Goal: Download file/media

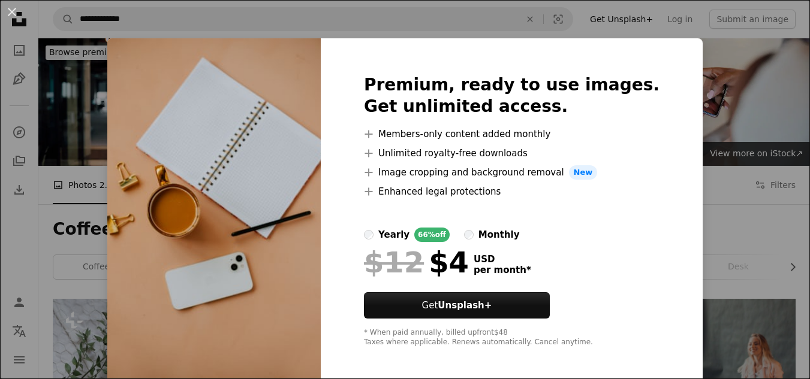
scroll to position [647, 0]
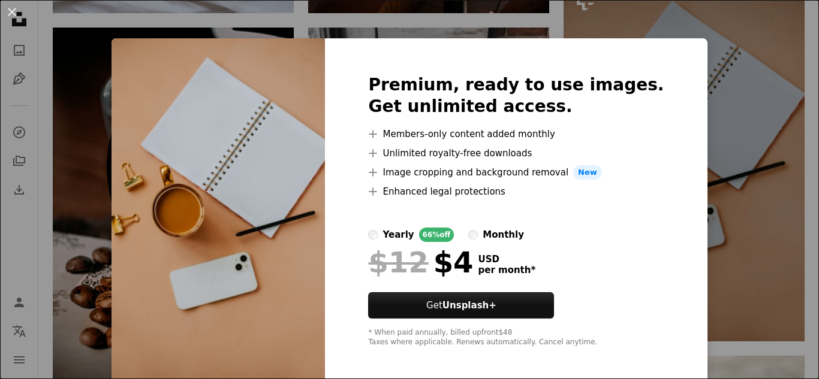
click at [84, 91] on div "An X shape Premium, ready to use images. Get unlimited access. A plus sign Memb…" at bounding box center [409, 189] width 819 height 379
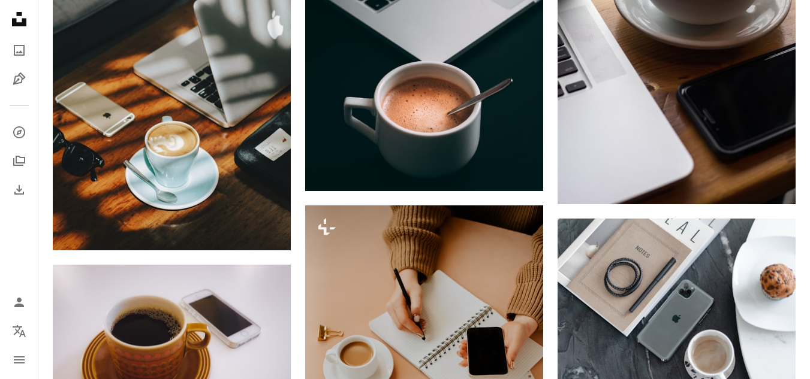
scroll to position [1151, 0]
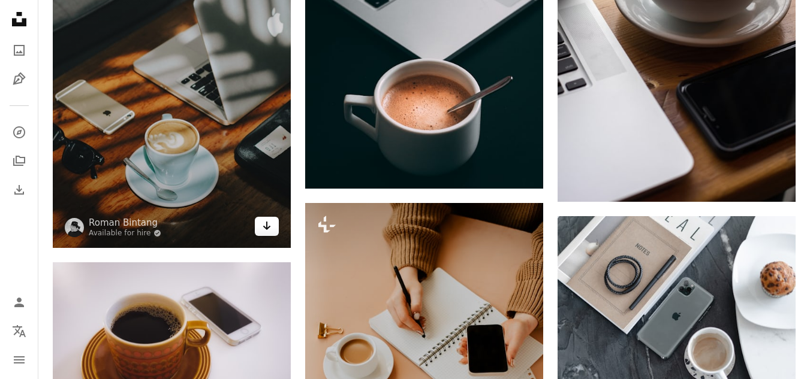
click at [268, 230] on icon "Arrow pointing down" at bounding box center [267, 226] width 10 height 14
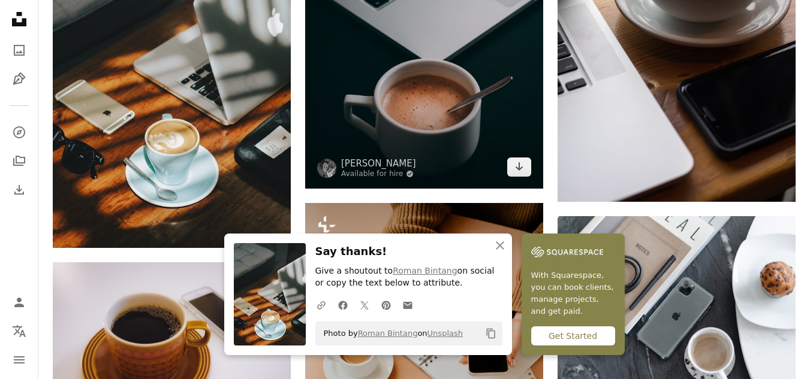
click at [468, 94] on img at bounding box center [424, 10] width 238 height 357
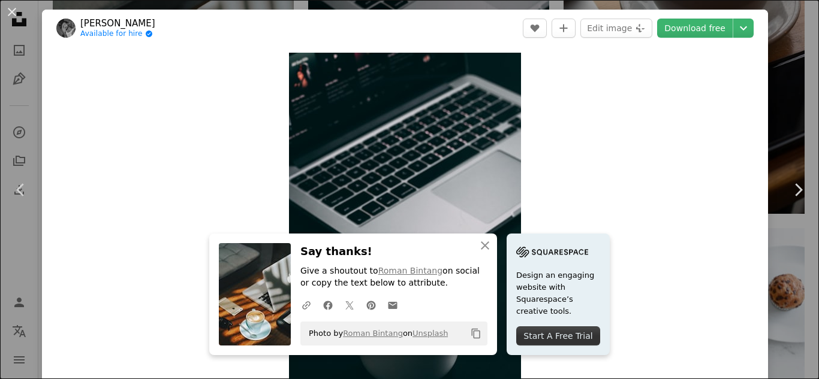
click at [645, 170] on div "Zoom in" at bounding box center [405, 227] width 726 height 360
click at [482, 246] on icon "button" at bounding box center [485, 246] width 8 height 8
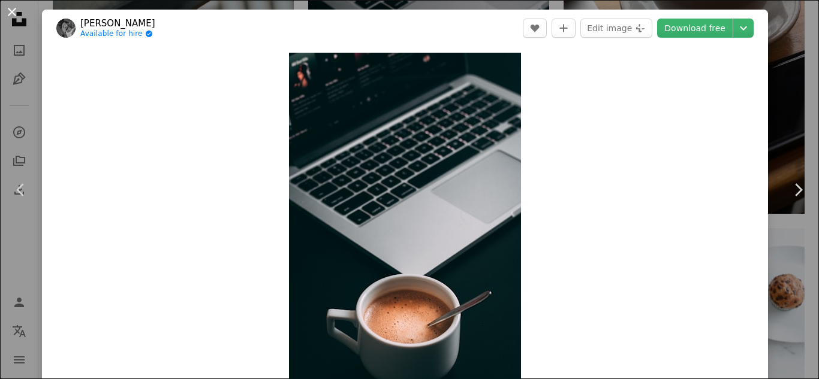
click at [16, 14] on button "An X shape" at bounding box center [12, 12] width 14 height 14
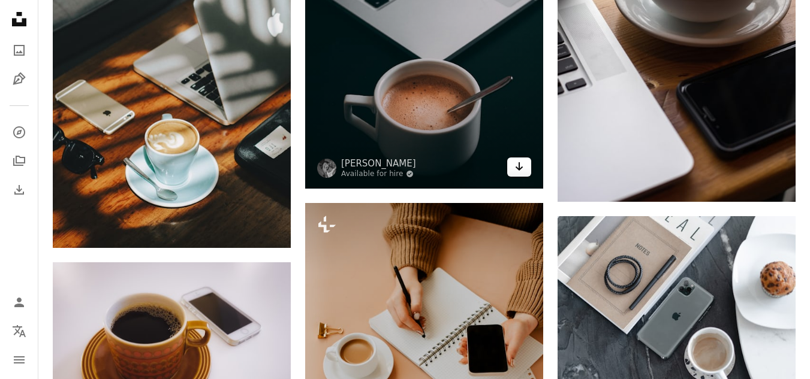
click at [525, 171] on link "Arrow pointing down" at bounding box center [519, 167] width 24 height 19
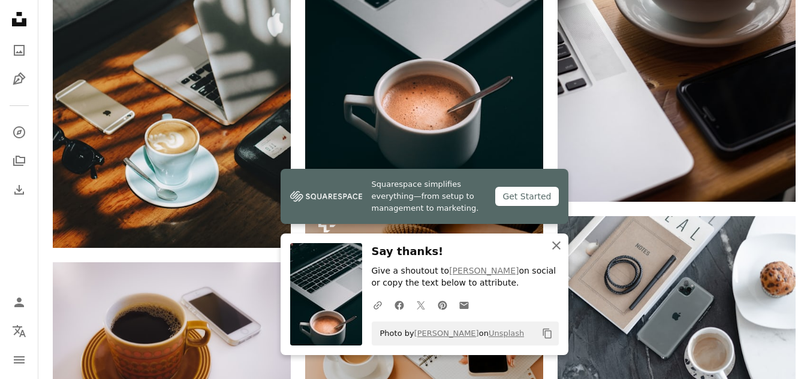
click at [563, 245] on icon "An X shape" at bounding box center [556, 246] width 14 height 14
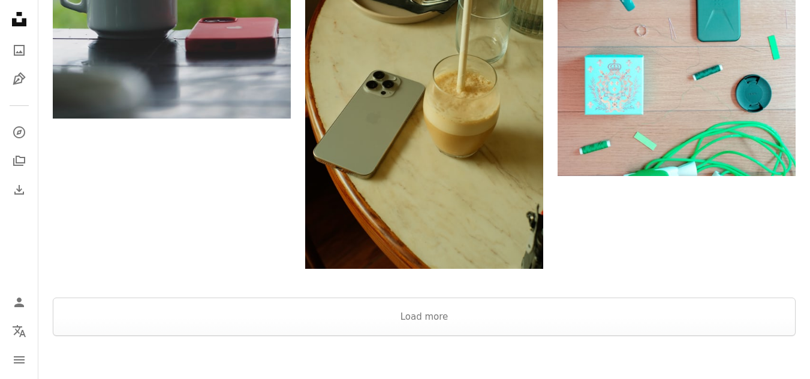
scroll to position [2398, 0]
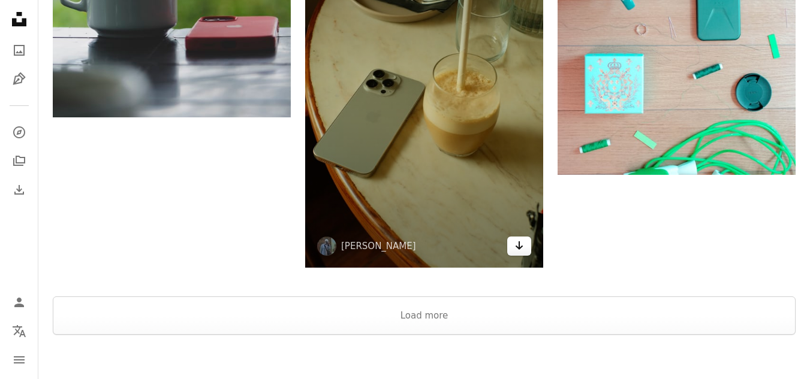
click at [522, 250] on icon "Arrow pointing down" at bounding box center [519, 246] width 10 height 14
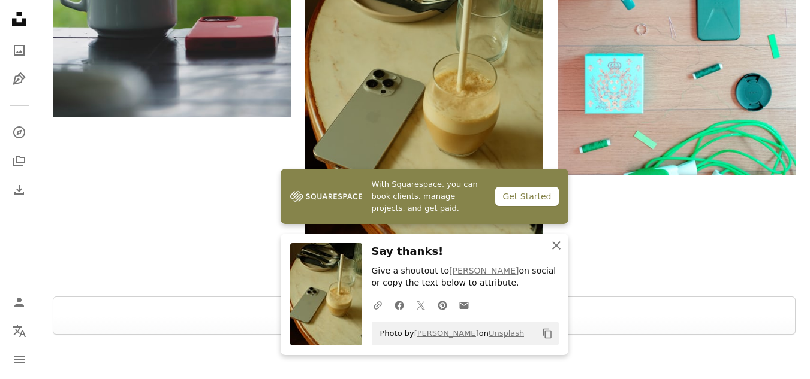
click at [556, 246] on icon "button" at bounding box center [556, 246] width 8 height 8
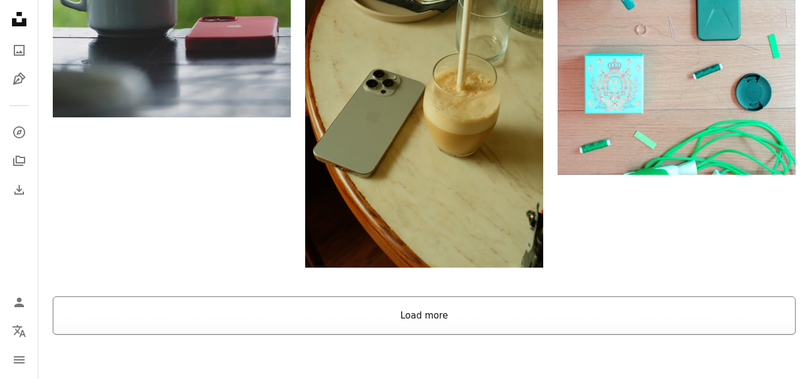
click at [441, 321] on button "Load more" at bounding box center [424, 316] width 743 height 38
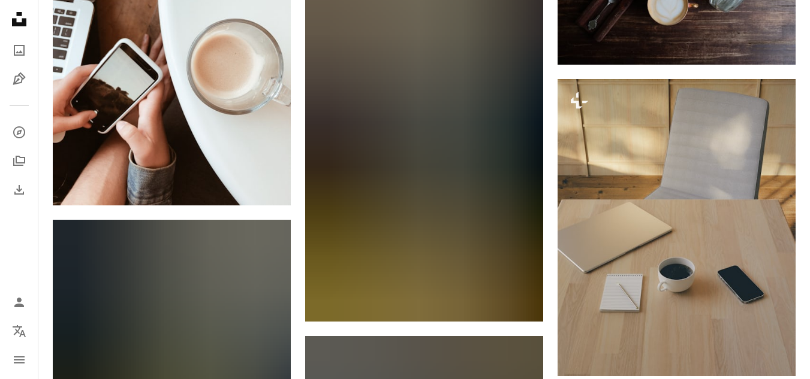
scroll to position [3477, 0]
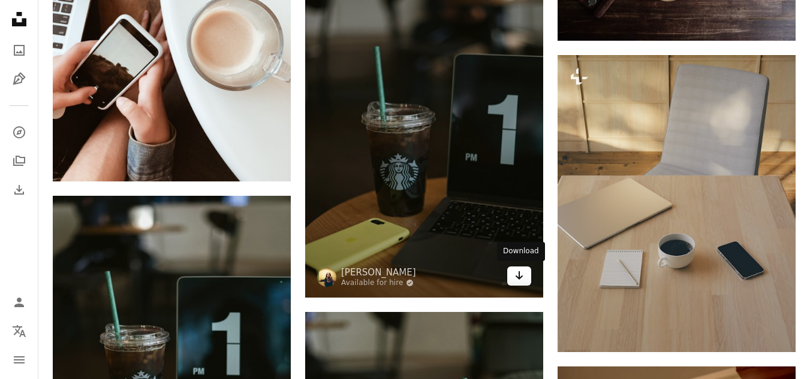
click at [517, 284] on link "Arrow pointing down" at bounding box center [519, 276] width 24 height 19
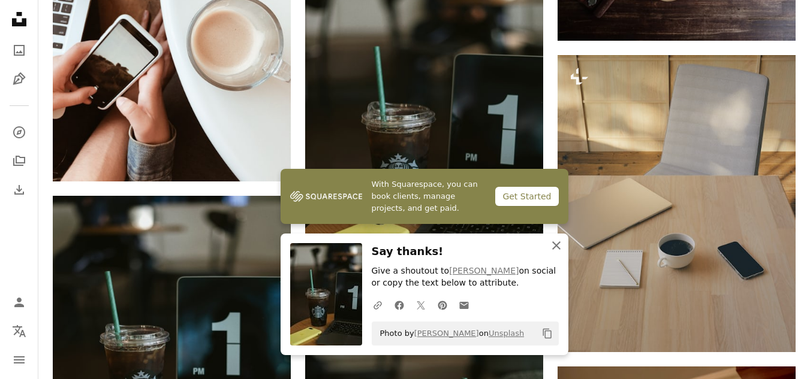
click at [553, 244] on icon "An X shape" at bounding box center [556, 246] width 14 height 14
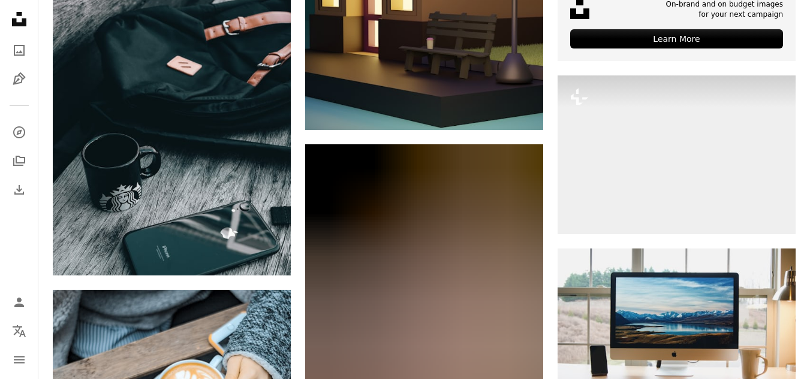
scroll to position [5035, 0]
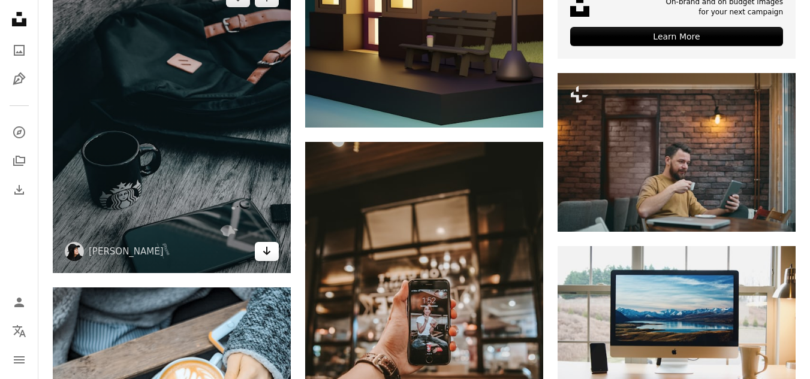
click at [269, 249] on icon "Arrow pointing down" at bounding box center [267, 251] width 10 height 14
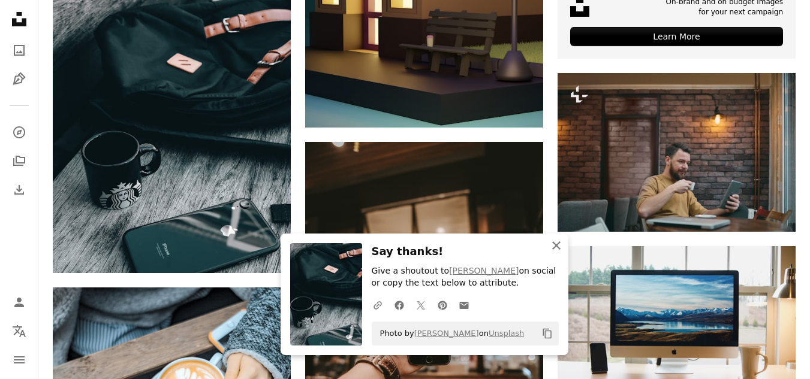
click at [557, 250] on icon "An X shape" at bounding box center [556, 246] width 14 height 14
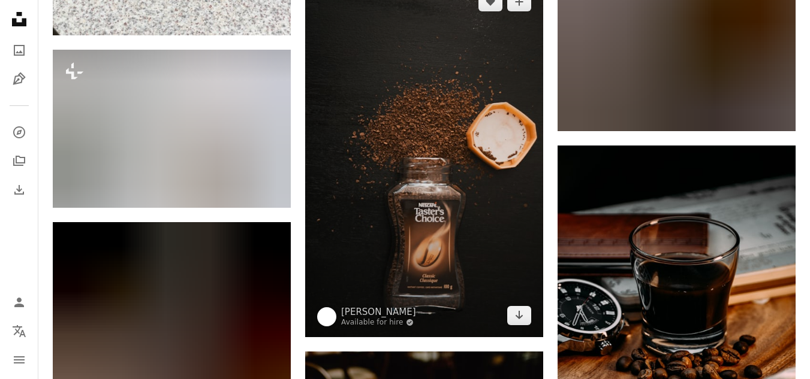
scroll to position [15082, 0]
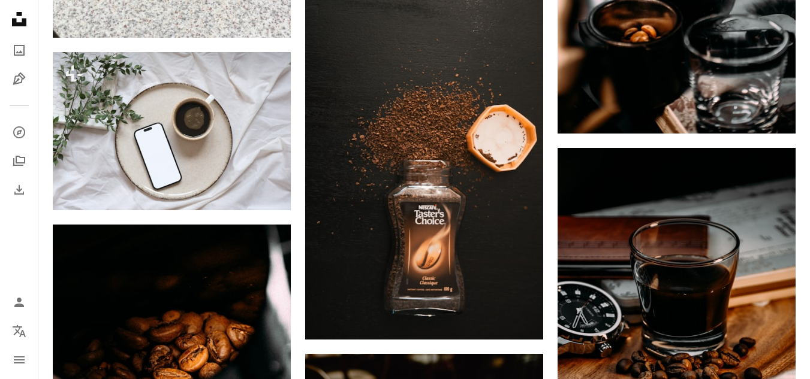
click at [17, 18] on icon "Unsplash logo Unsplash Home" at bounding box center [19, 19] width 24 height 24
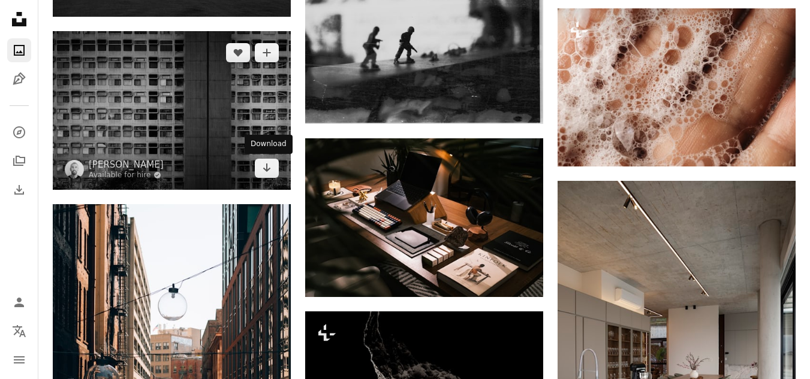
scroll to position [10334, 0]
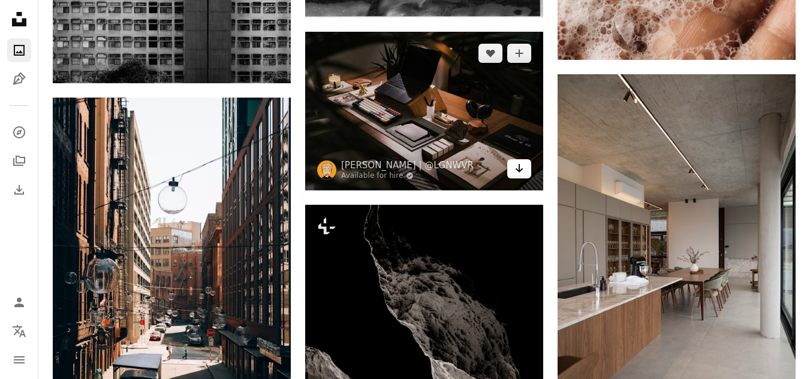
click at [517, 177] on link "Arrow pointing down" at bounding box center [519, 168] width 24 height 19
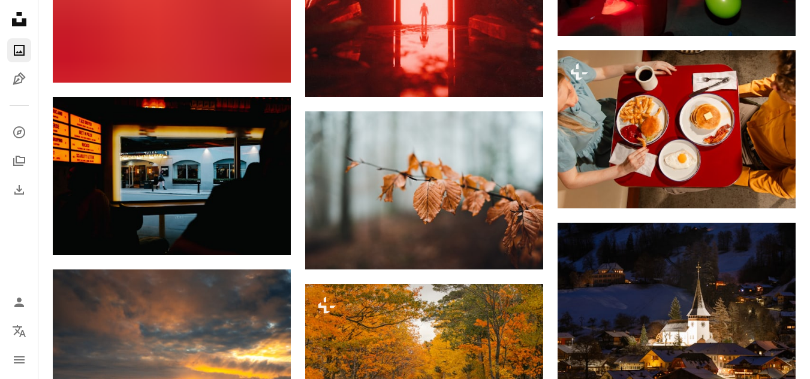
scroll to position [17096, 0]
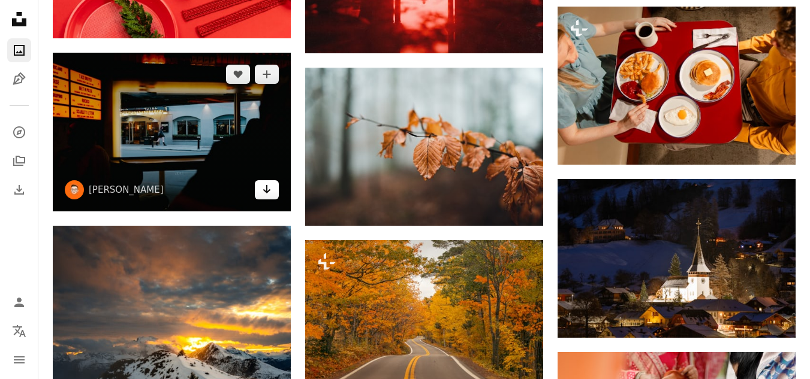
click at [262, 188] on icon "Arrow pointing down" at bounding box center [267, 189] width 10 height 14
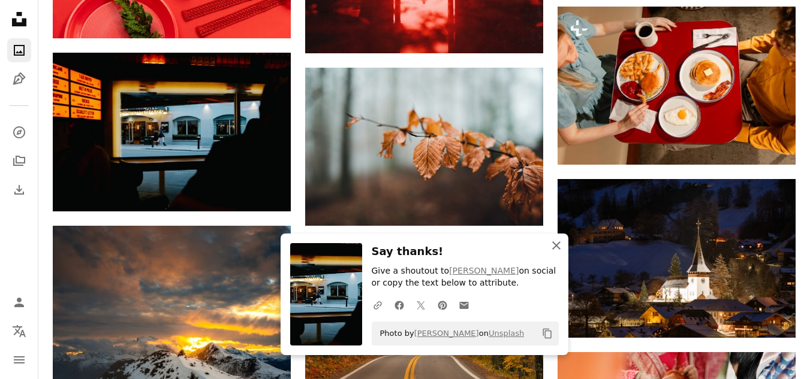
click at [556, 246] on icon "button" at bounding box center [556, 246] width 8 height 8
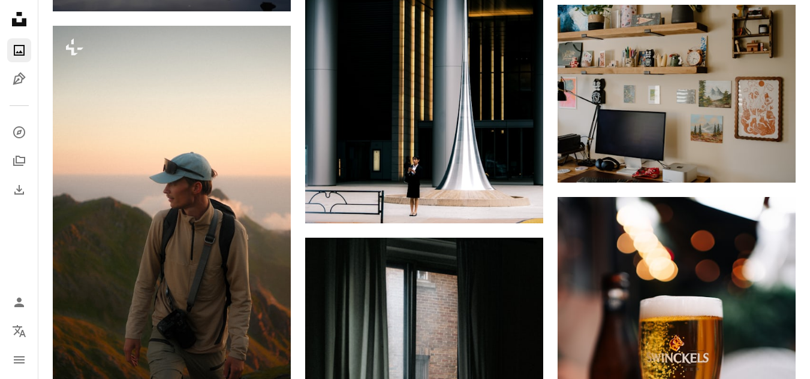
scroll to position [21100, 0]
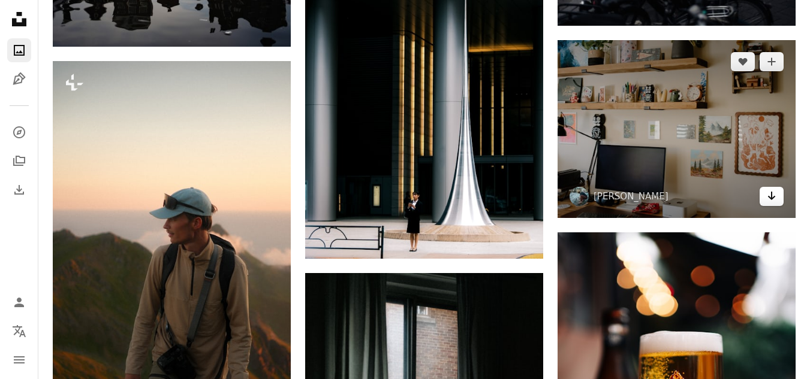
click at [774, 200] on icon "Arrow pointing down" at bounding box center [772, 196] width 10 height 14
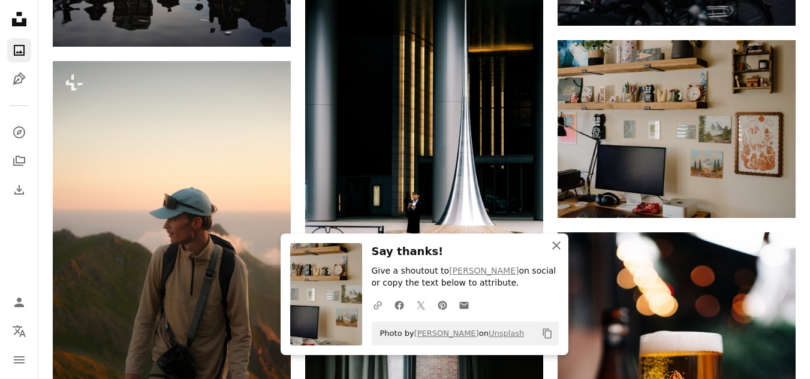
click at [557, 251] on icon "An X shape" at bounding box center [556, 246] width 14 height 14
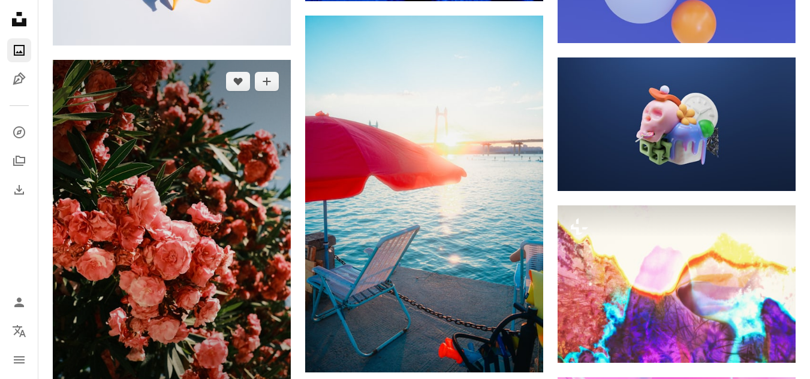
scroll to position [25705, 0]
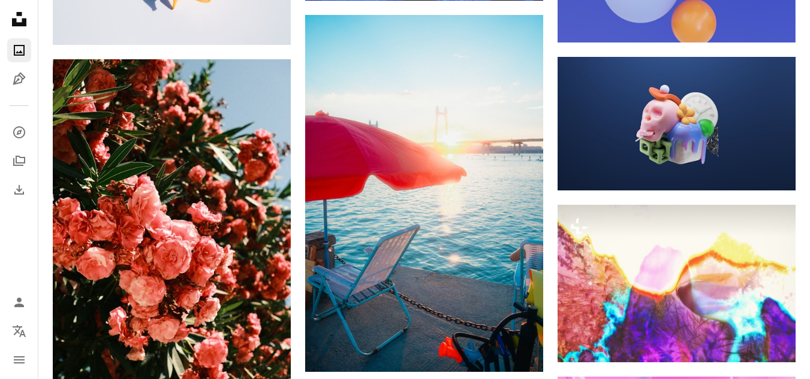
click at [14, 60] on link "A photo" at bounding box center [19, 50] width 24 height 24
click at [17, 91] on link "Pen Tool" at bounding box center [19, 79] width 24 height 24
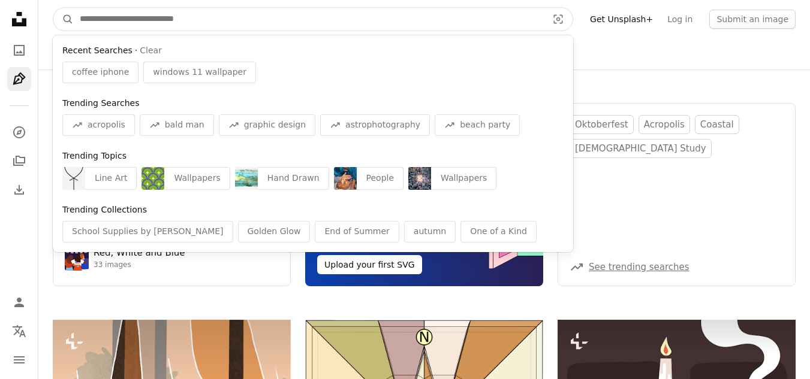
click at [242, 25] on input "Find visuals sitewide" at bounding box center [309, 19] width 470 height 23
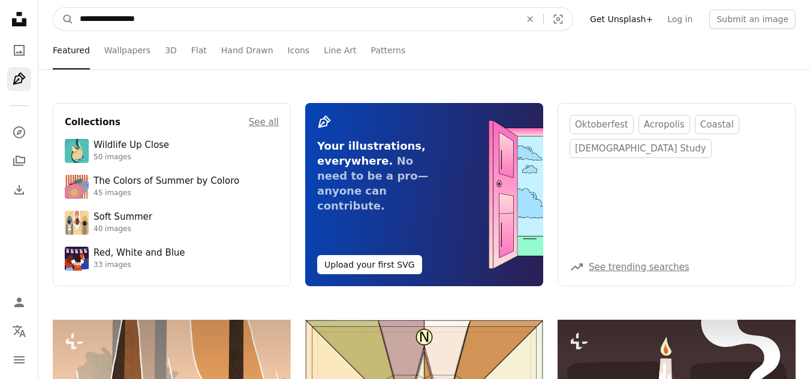
type input "**********"
click at [53, 8] on button "A magnifying glass" at bounding box center [63, 19] width 20 height 23
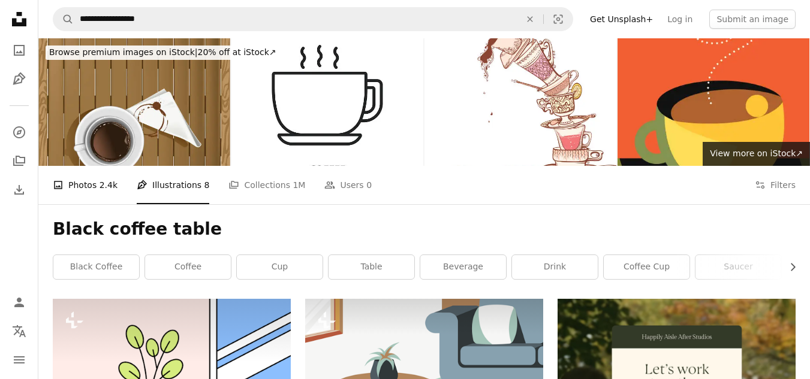
click at [86, 181] on link "A photo Photos 2.4k" at bounding box center [85, 185] width 65 height 38
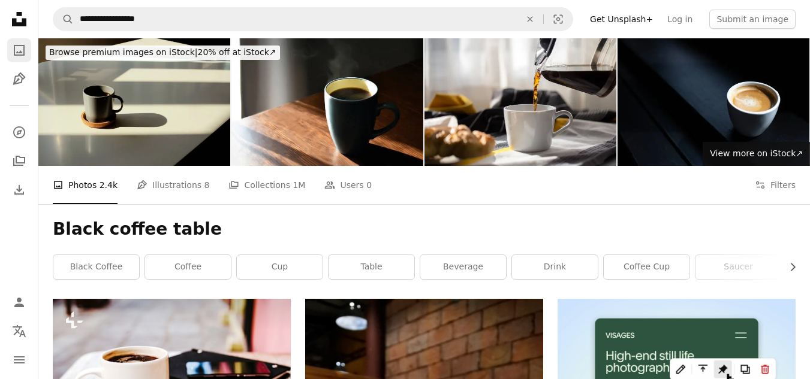
click at [20, 58] on link "A photo" at bounding box center [19, 50] width 24 height 24
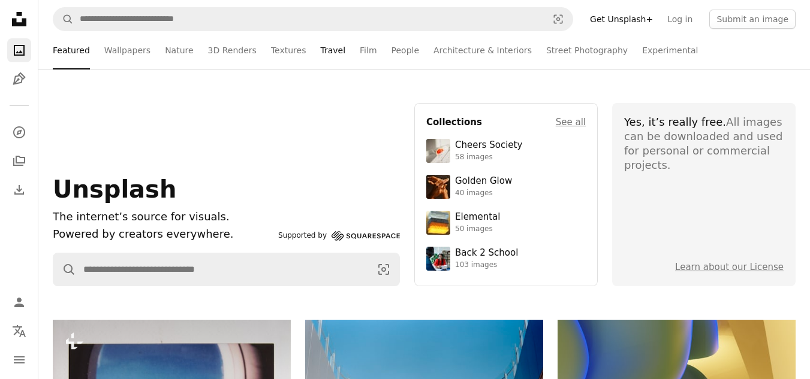
click at [320, 53] on link "Travel" at bounding box center [332, 50] width 25 height 38
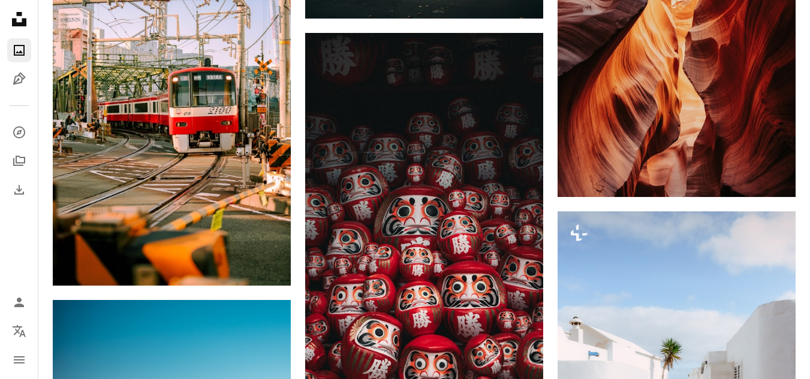
scroll to position [1599, 0]
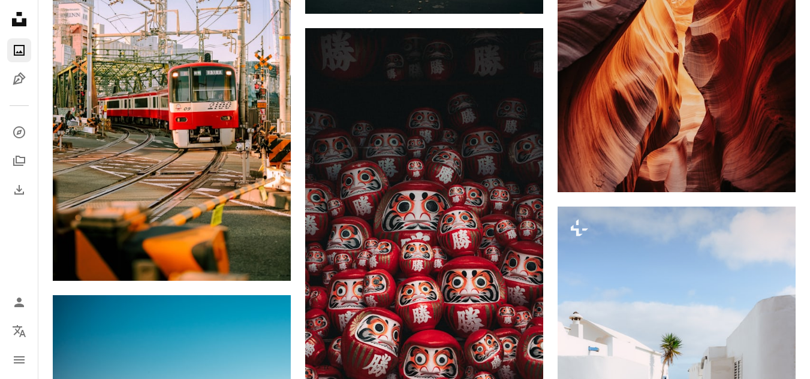
click at [17, 60] on link "A photo" at bounding box center [19, 50] width 24 height 24
click at [20, 48] on icon "A photo" at bounding box center [19, 50] width 14 height 14
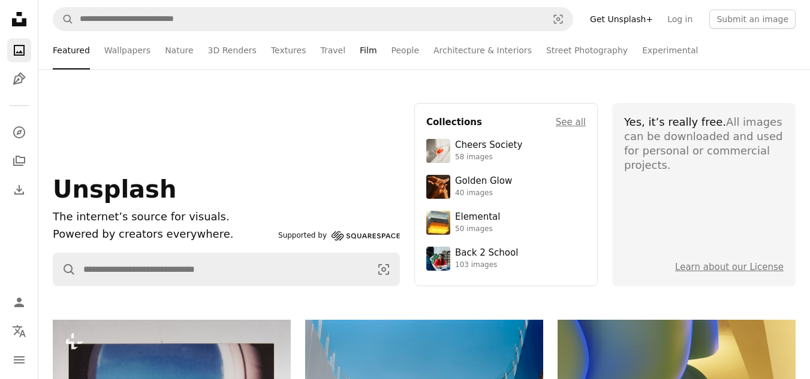
click at [360, 54] on link "Film" at bounding box center [368, 50] width 17 height 38
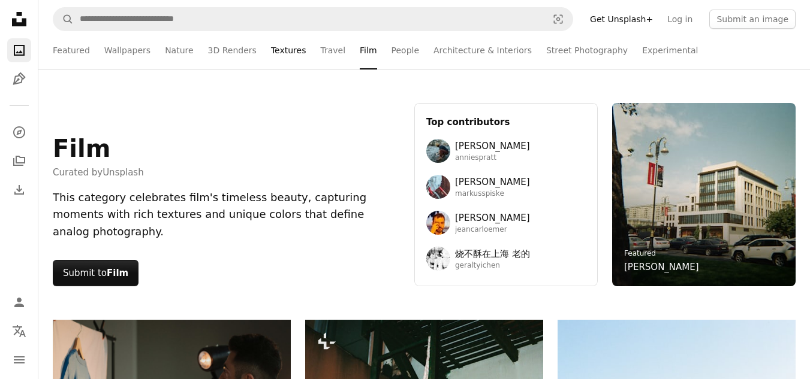
click at [278, 50] on link "Textures" at bounding box center [288, 50] width 35 height 38
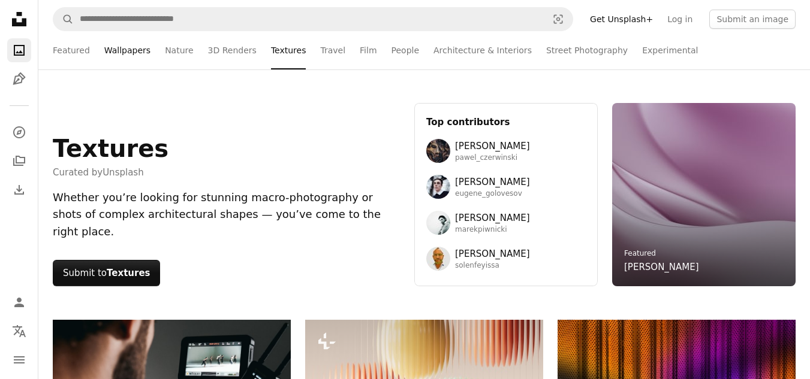
click at [122, 58] on link "Wallpapers" at bounding box center [127, 50] width 46 height 38
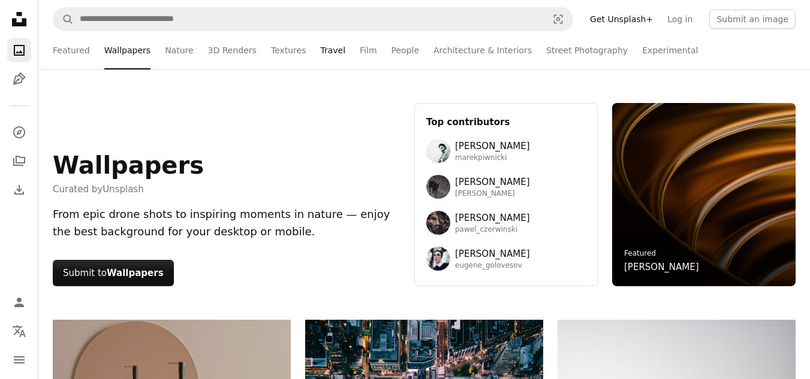
click at [320, 57] on link "Travel" at bounding box center [332, 50] width 25 height 38
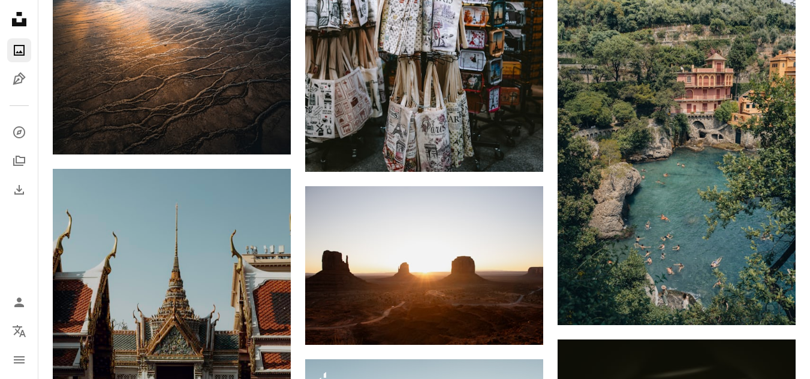
scroll to position [5010, 0]
